Goal: Transaction & Acquisition: Download file/media

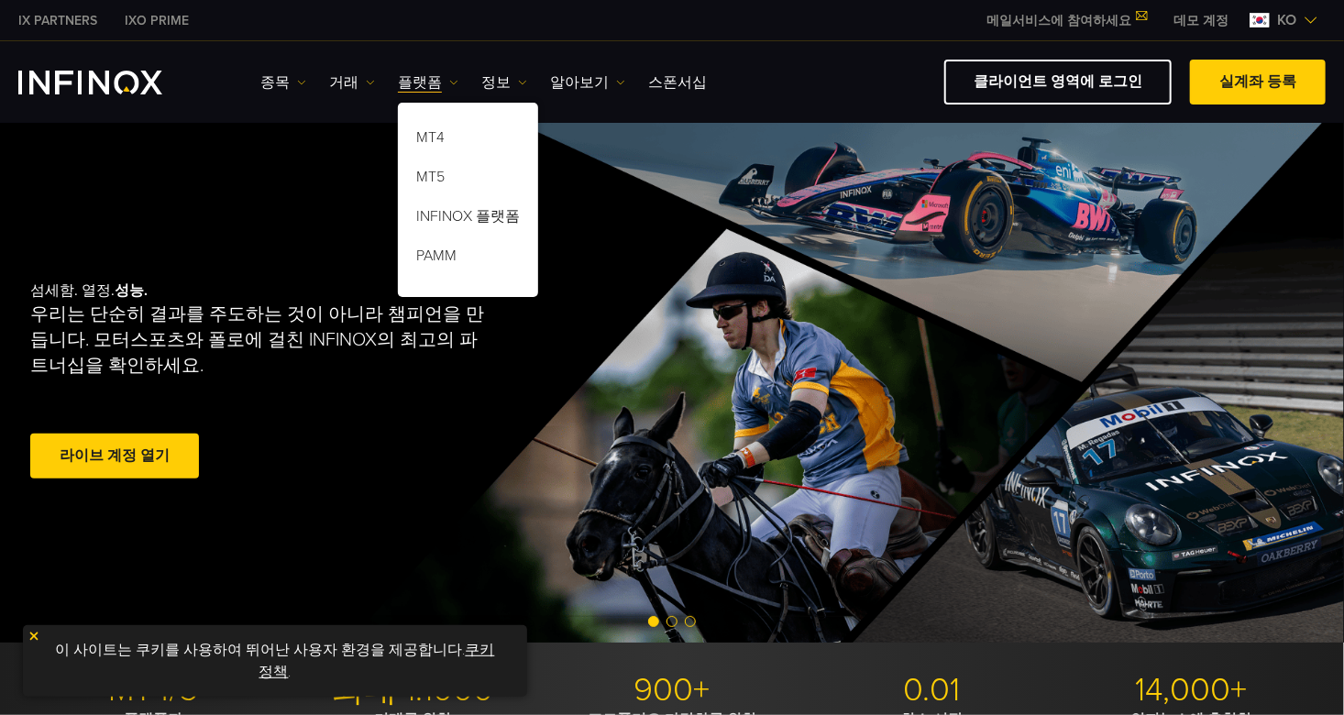
click at [30, 638] on img at bounding box center [33, 636] width 13 height 13
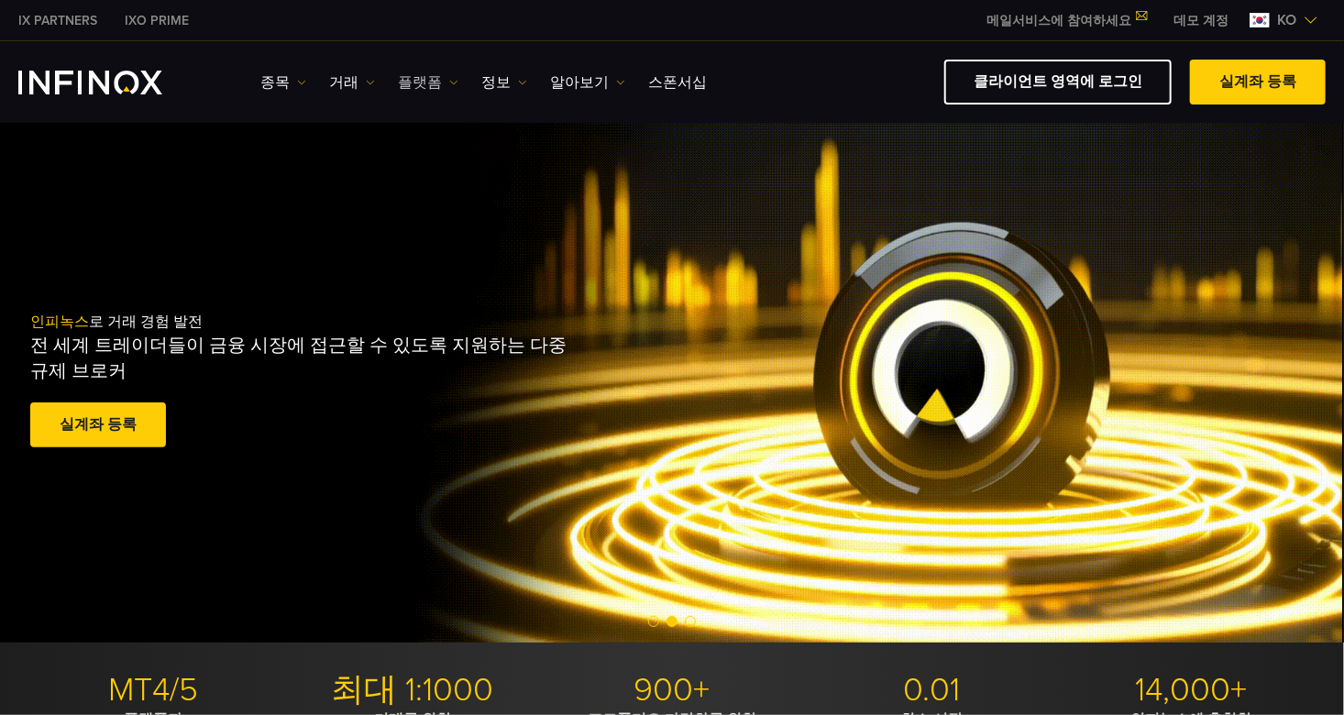
click at [426, 84] on link "플랫폼" at bounding box center [428, 82] width 60 height 22
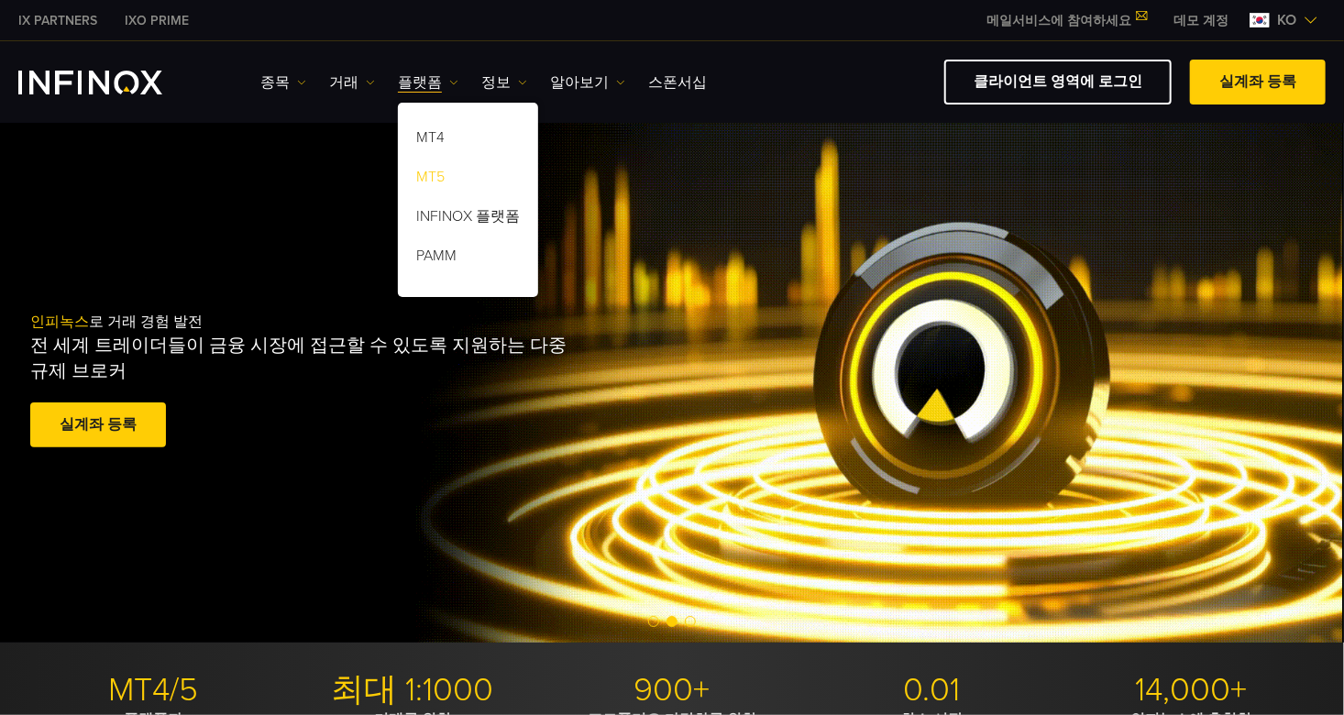
click at [436, 181] on link "MT5" at bounding box center [468, 179] width 140 height 39
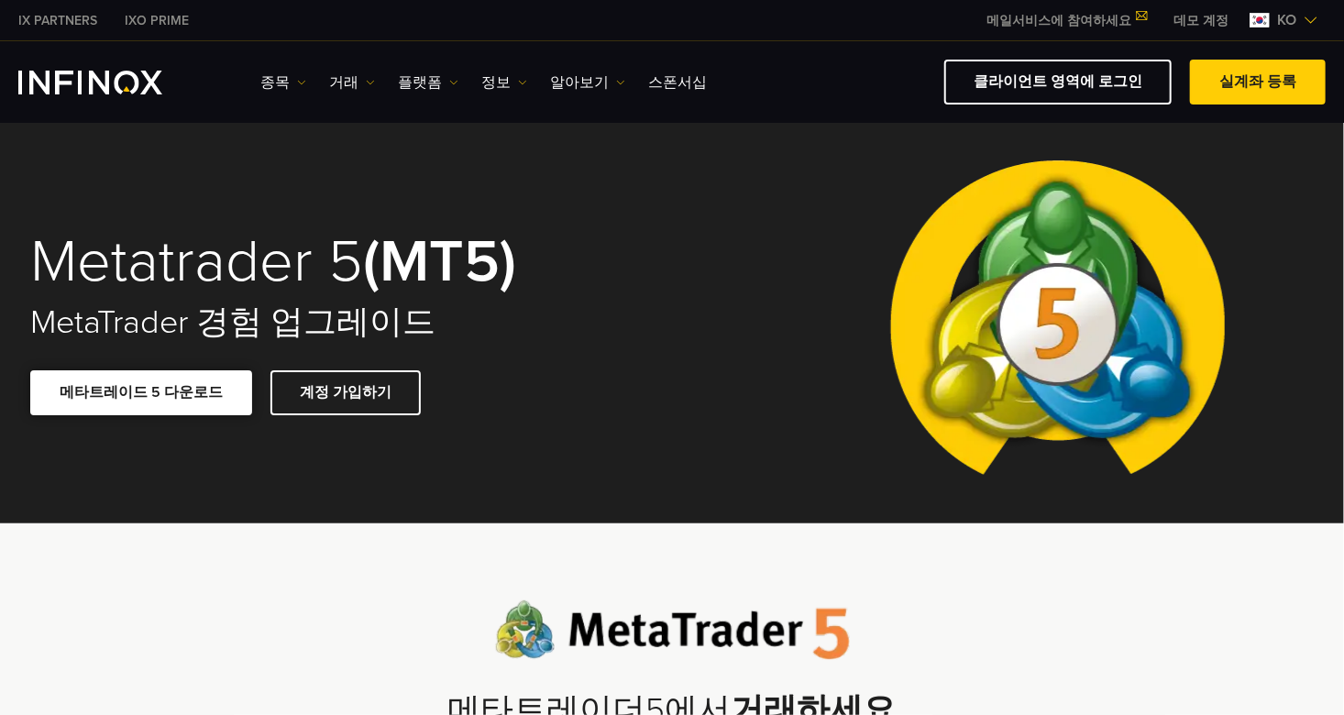
click at [147, 403] on link "메타트레이드 5 다운로드" at bounding box center [141, 392] width 222 height 45
